Goal: Find specific page/section: Find specific page/section

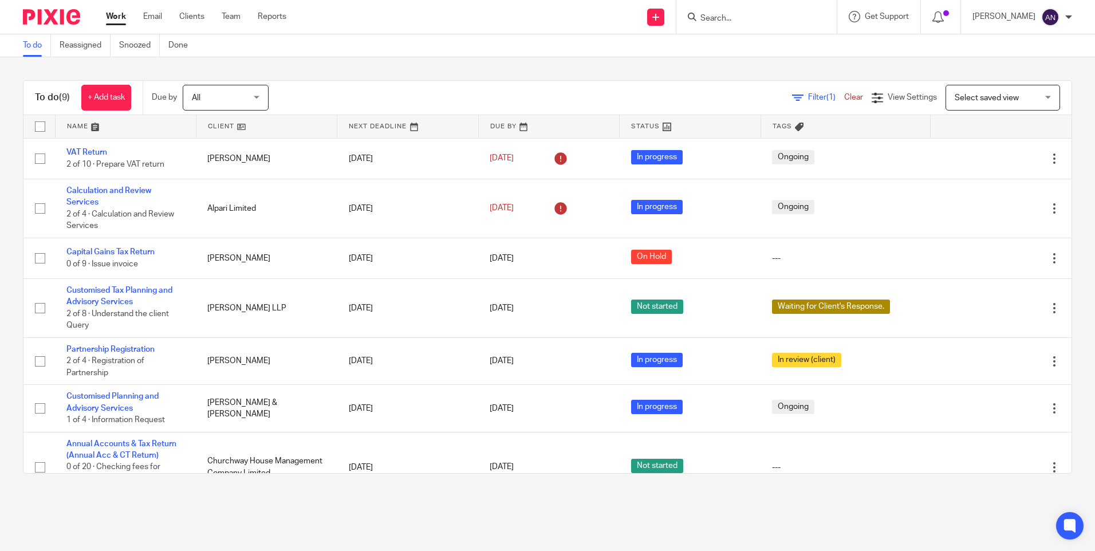
click at [728, 18] on input "Search" at bounding box center [750, 19] width 103 height 10
type input "Rekha"
click at [768, 47] on link at bounding box center [789, 49] width 184 height 26
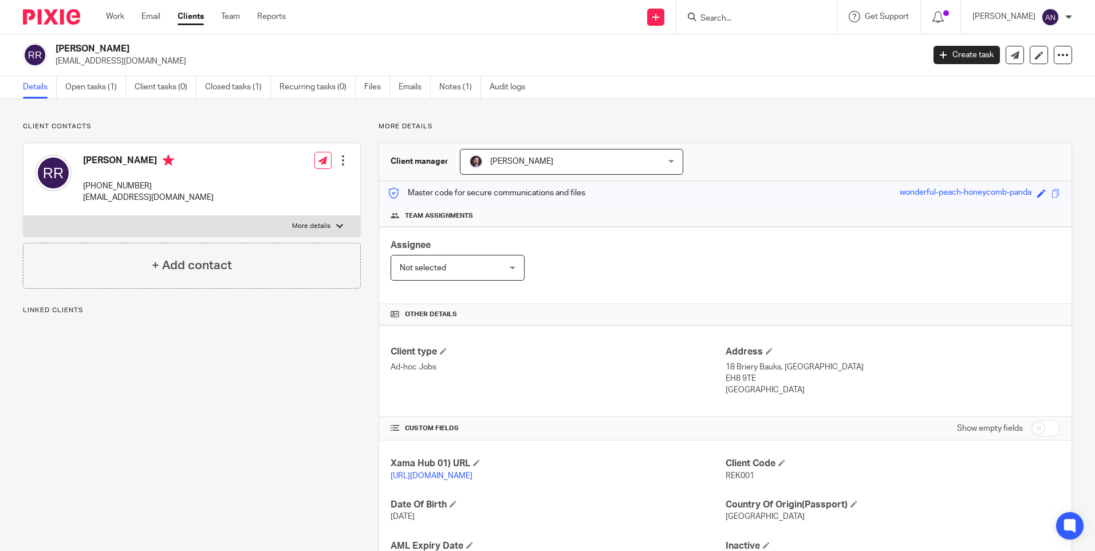
scroll to position [107, 0]
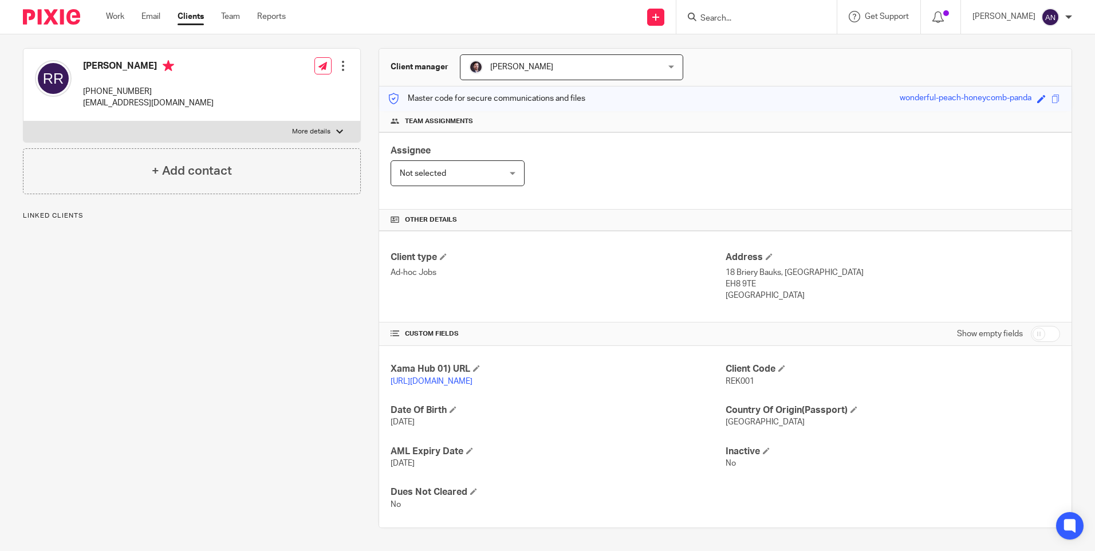
click at [634, 267] on p "Ad-hoc Jobs" at bounding box center [558, 272] width 335 height 11
